Goal: Information Seeking & Learning: Learn about a topic

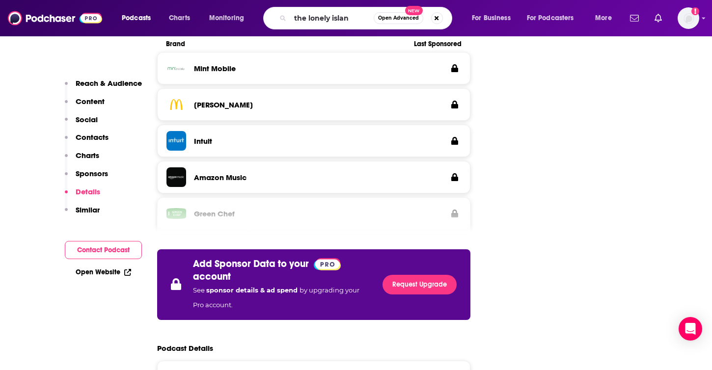
type input "the lonely island"
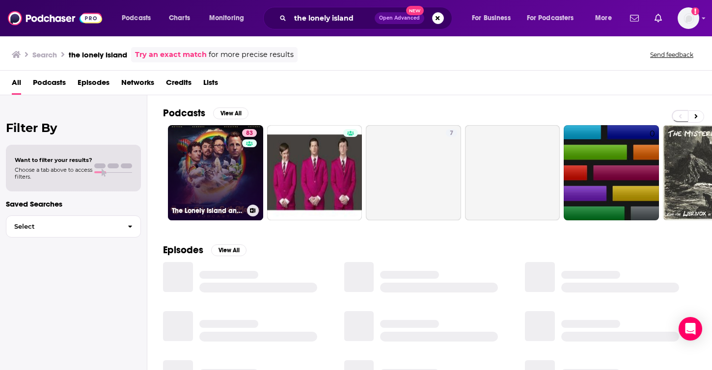
click at [208, 168] on link "83 The Lonely Island and [PERSON_NAME] Podcast" at bounding box center [215, 172] width 95 height 95
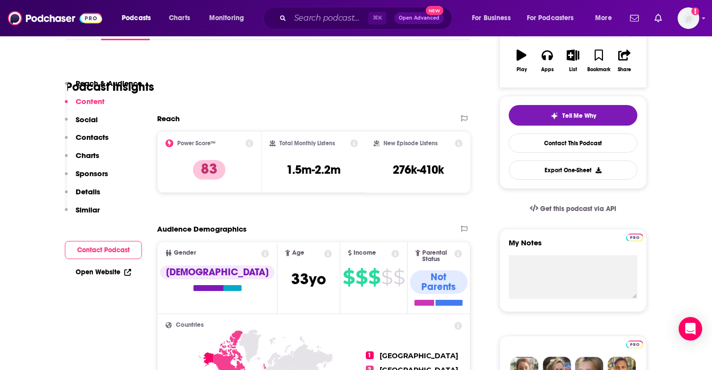
scroll to position [117, 0]
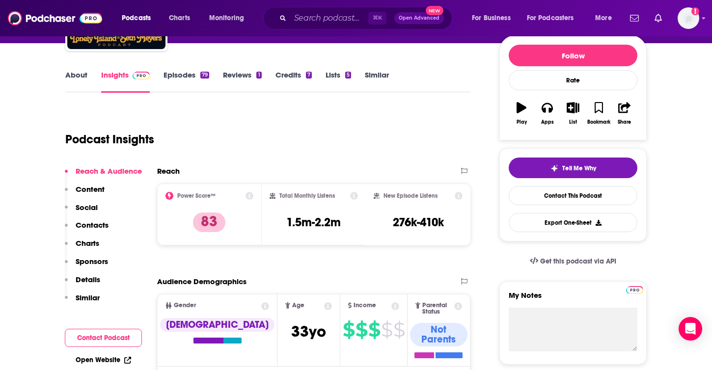
click at [181, 70] on link "Episodes 79" at bounding box center [186, 81] width 46 height 23
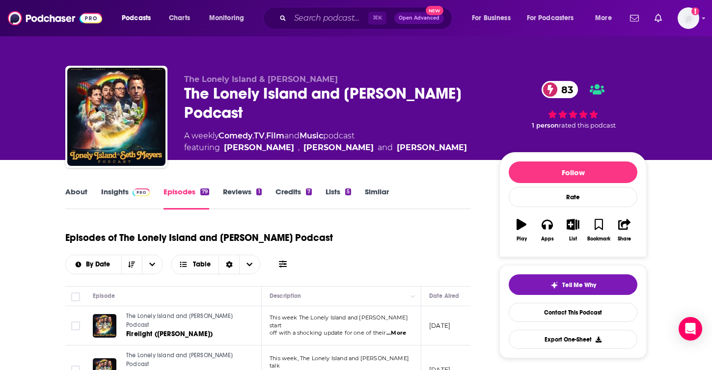
click at [120, 193] on link "Insights" at bounding box center [125, 198] width 49 height 23
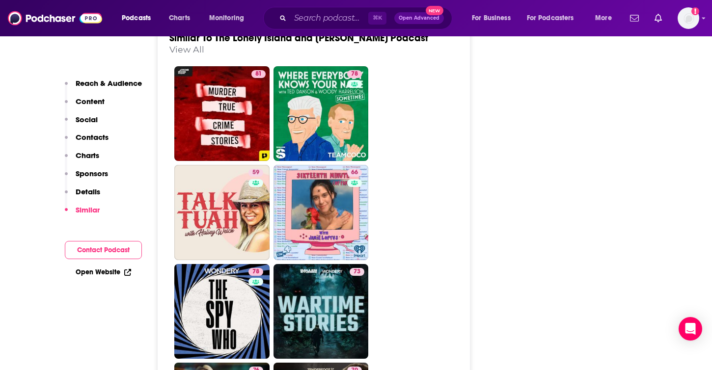
scroll to position [1991, 0]
